Goal: Task Accomplishment & Management: Manage account settings

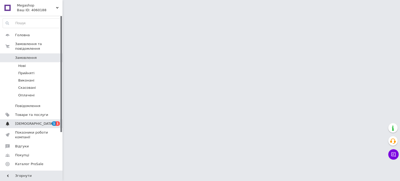
click at [33, 121] on span "[DEMOGRAPHIC_DATA]" at bounding box center [34, 123] width 39 height 5
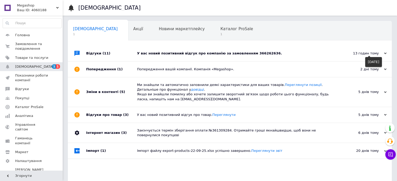
click at [383, 53] on div "13 годин тому" at bounding box center [360, 53] width 52 height 5
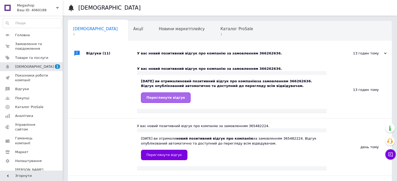
click at [159, 99] on span "Переглянути відгук" at bounding box center [165, 98] width 39 height 4
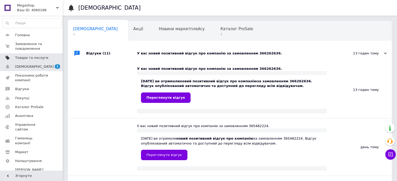
click at [32, 57] on span "Товари та послуги" at bounding box center [31, 58] width 33 height 5
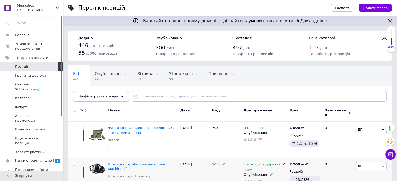
click at [98, 165] on img at bounding box center [97, 168] width 17 height 13
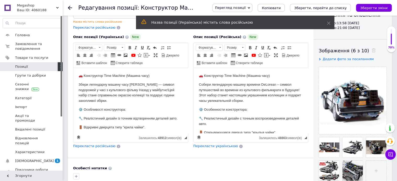
scroll to position [87, 0]
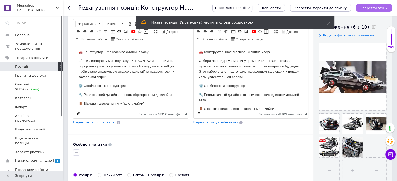
click at [378, 6] on icon "Зберегти зміни" at bounding box center [373, 8] width 27 height 4
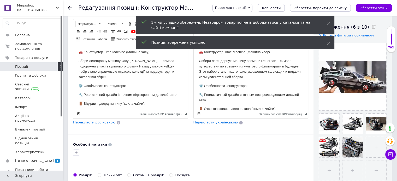
click at [28, 68] on span "Позиції" at bounding box center [31, 66] width 33 height 5
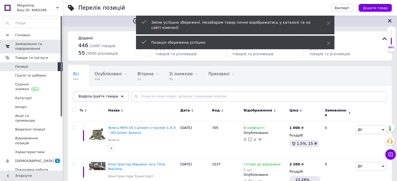
click at [39, 45] on span "Замовлення та повідомлення" at bounding box center [31, 46] width 33 height 9
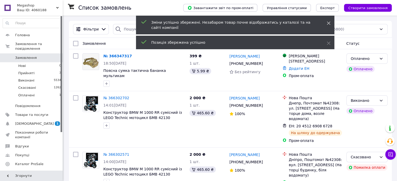
click at [329, 21] on icon at bounding box center [328, 23] width 4 height 4
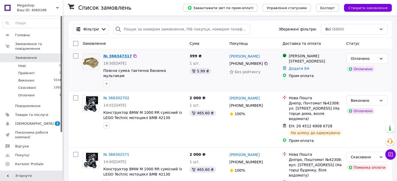
click at [118, 55] on link "№ 366347317" at bounding box center [117, 56] width 28 height 4
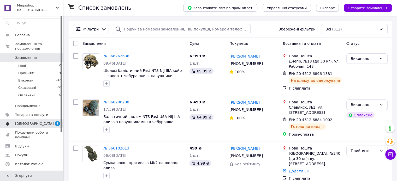
click at [31, 121] on link "Сповіщення 1 0" at bounding box center [32, 123] width 64 height 9
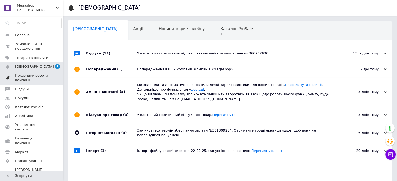
click at [45, 78] on span "Показники роботи компанії" at bounding box center [31, 77] width 33 height 9
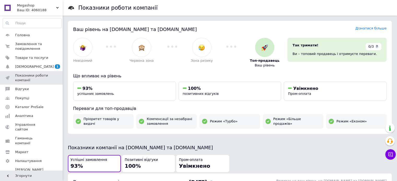
click at [31, 7] on span "Megashop" at bounding box center [36, 5] width 39 height 5
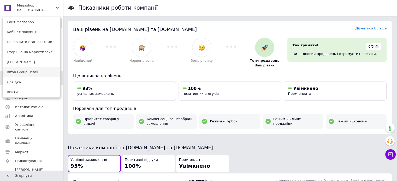
click at [25, 75] on link "Bizon Group Retail" at bounding box center [31, 72] width 57 height 10
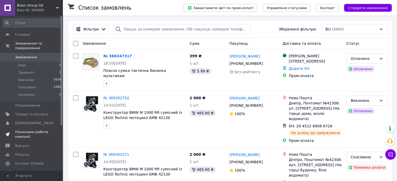
click at [28, 130] on span "Показники роботи компанії" at bounding box center [31, 134] width 33 height 9
